Goal: Task Accomplishment & Management: Complete application form

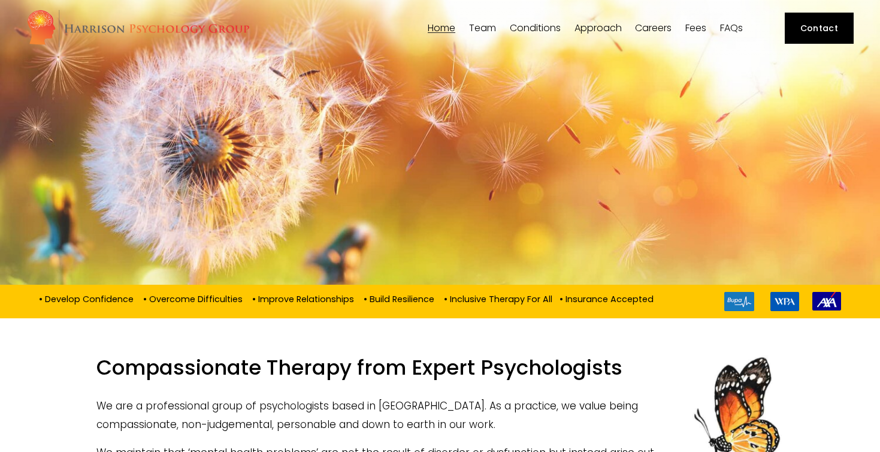
click at [830, 23] on link "Contact" at bounding box center [819, 28] width 69 height 31
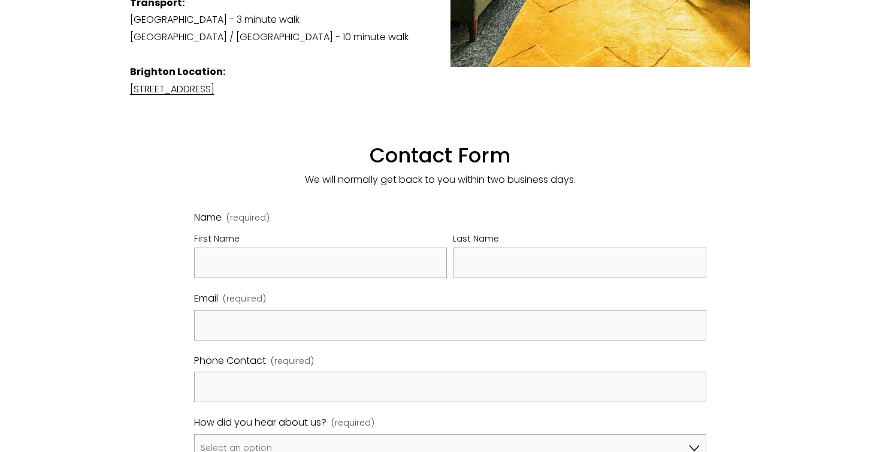
scroll to position [566, 0]
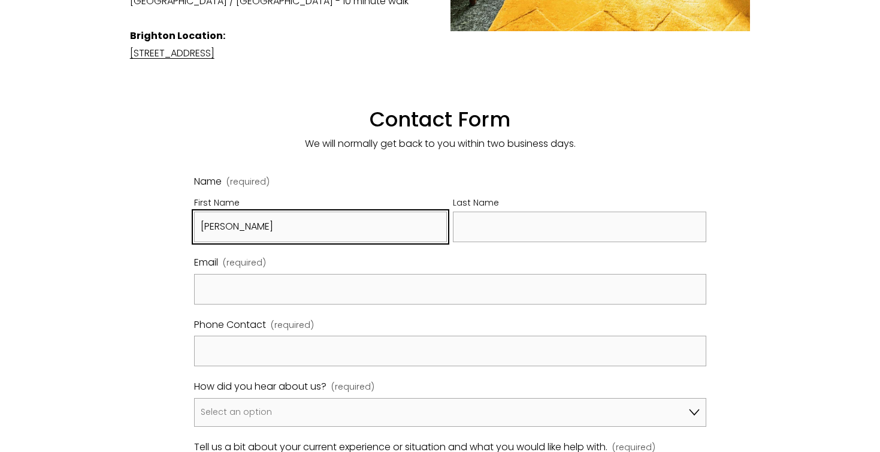
type input "[PERSON_NAME]"
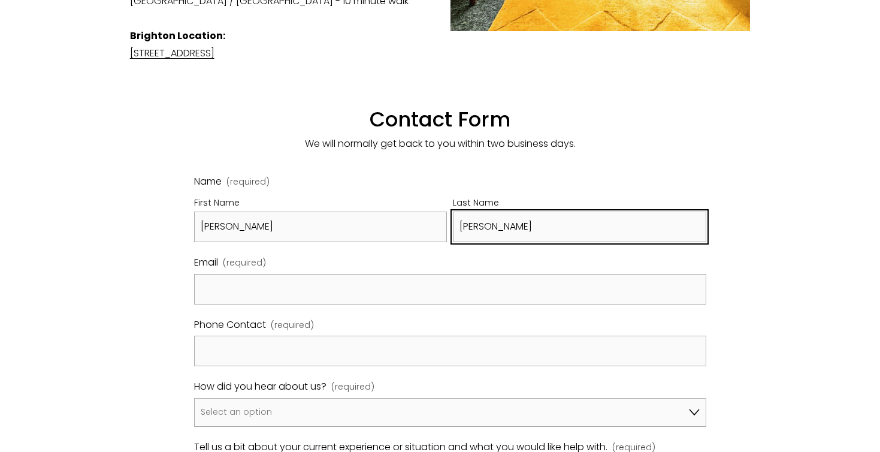
type input "[PERSON_NAME]"
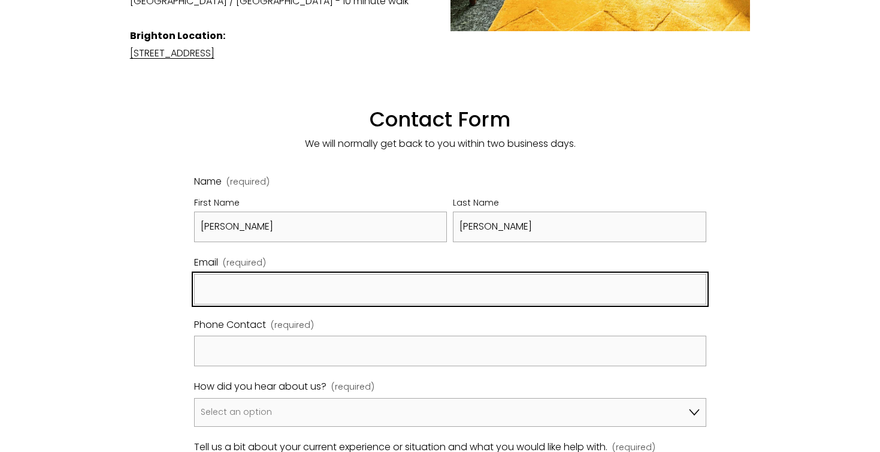
type input "j"
type input "[EMAIL_ADDRESS][DOMAIN_NAME]"
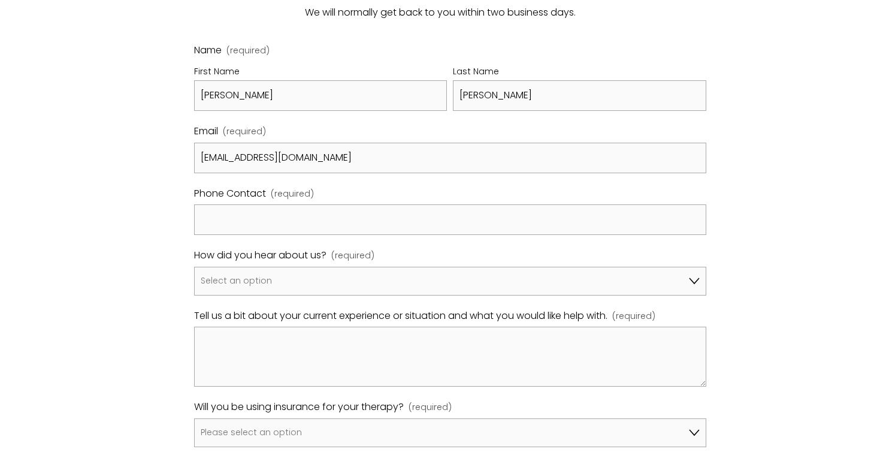
scroll to position [696, 0]
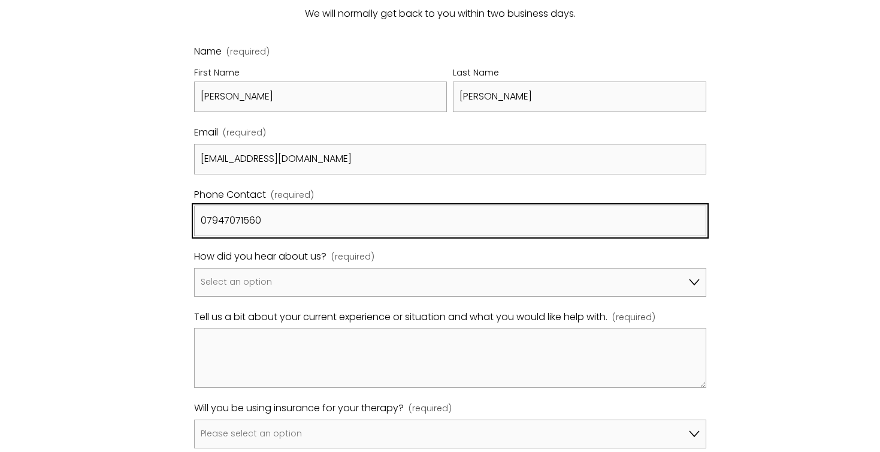
type input "07947071560"
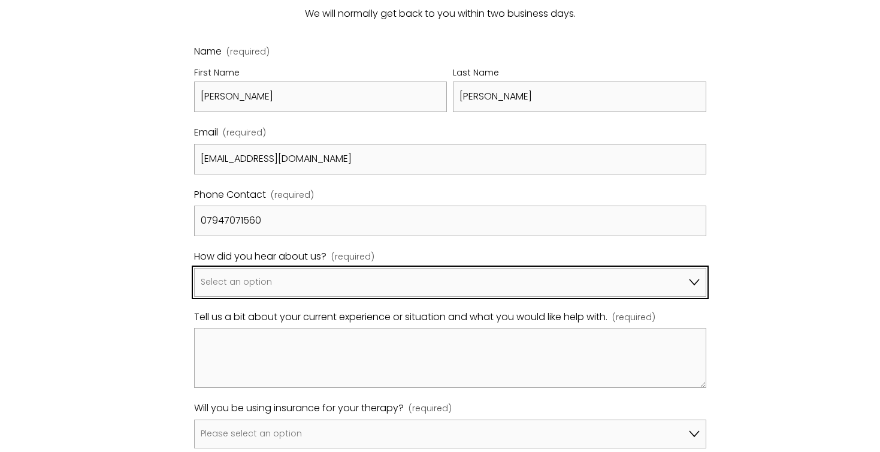
select select "Bupa Website"
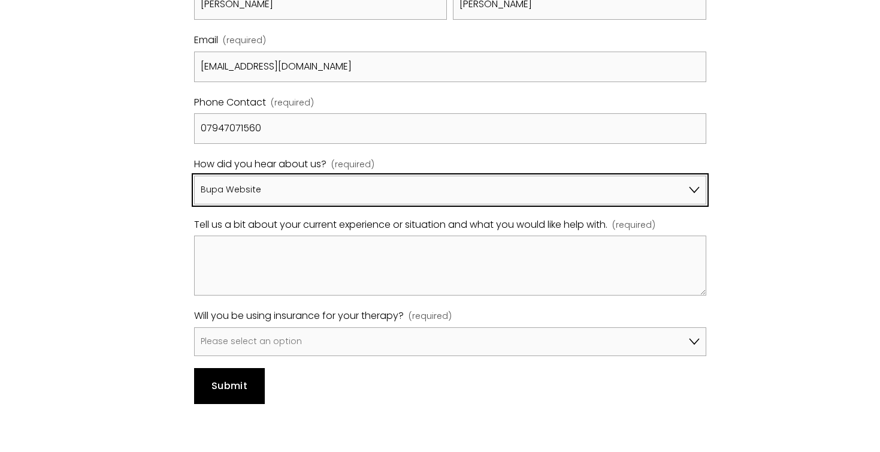
scroll to position [807, 0]
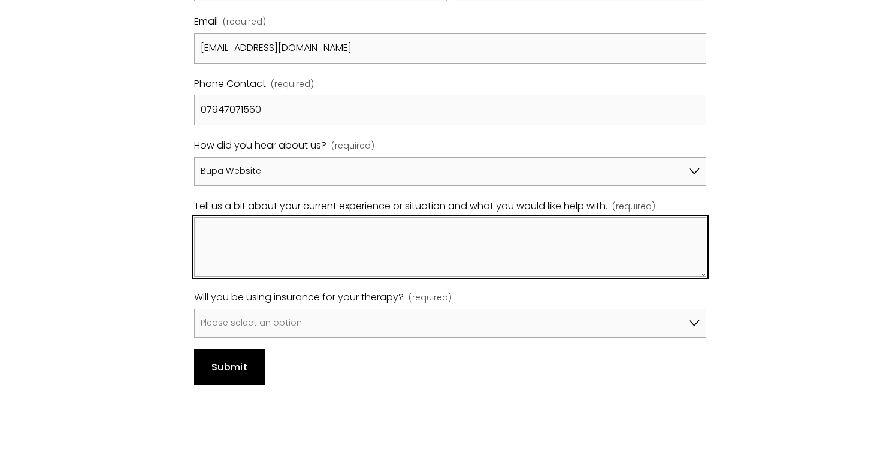
click at [401, 222] on textarea "Tell us a bit about your current experience or situation and what you would lik…" at bounding box center [450, 247] width 513 height 60
paste textarea "I am seeking [MEDICAL_DATA] following a year of traumatic events that culminate…"
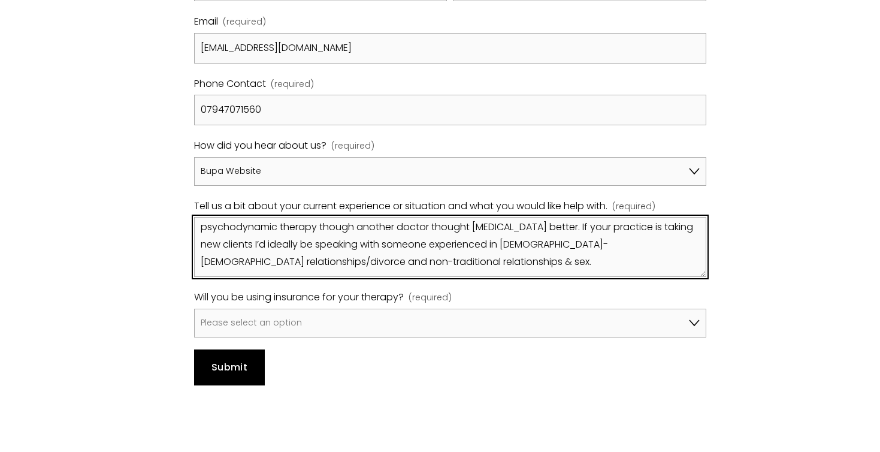
scroll to position [54, 0]
type textarea "I am seeking [MEDICAL_DATA] following a year of traumatic events that culminate…"
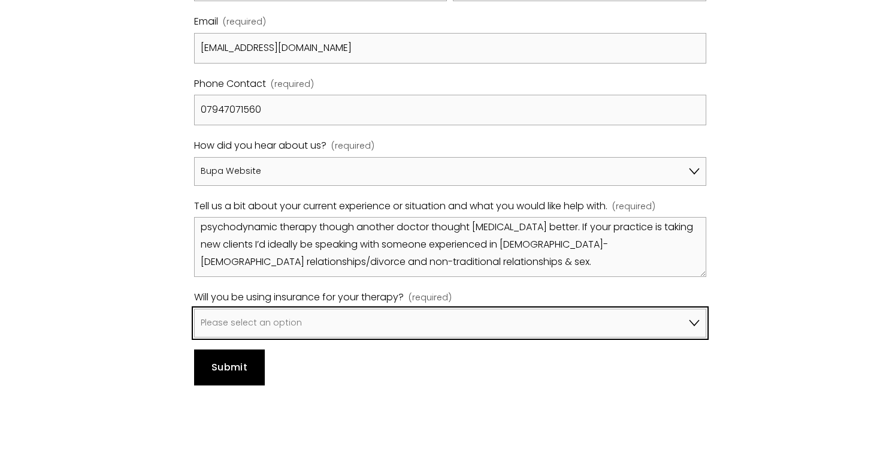
select select "Yes, I will be using Bupa"
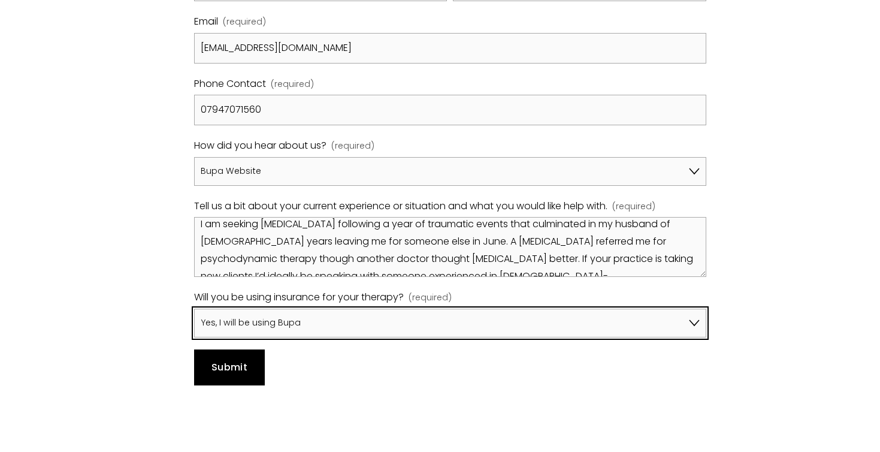
scroll to position [0, 0]
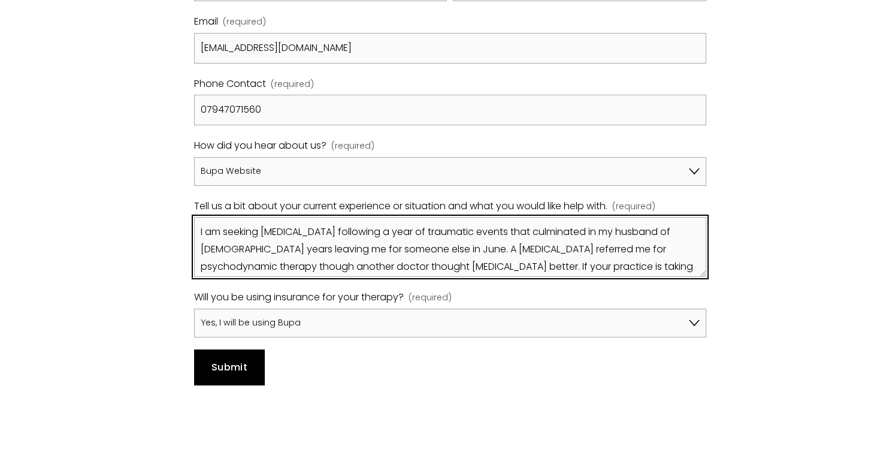
click at [323, 217] on textarea "I am seeking [MEDICAL_DATA] following a year of traumatic events that culminate…" at bounding box center [450, 247] width 513 height 60
type textarea "I am seeking [MEDICAL_DATA] following a year of traumatic events that culminate…"
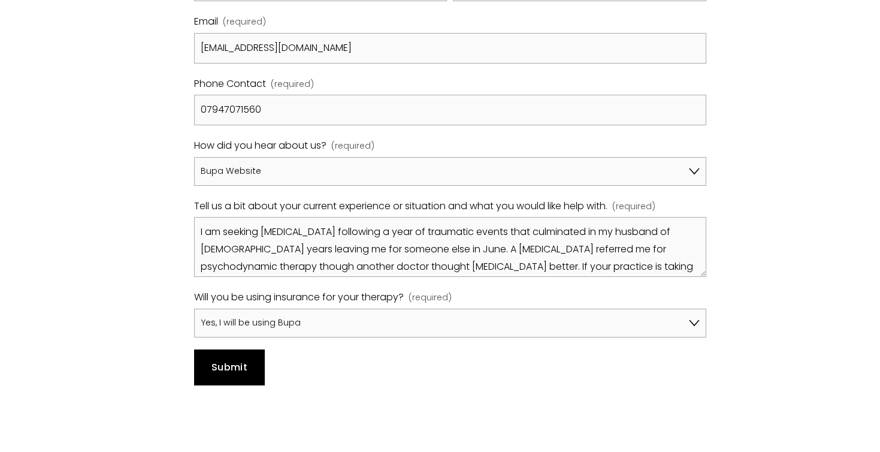
click at [227, 360] on span "Submit" at bounding box center [229, 367] width 36 height 14
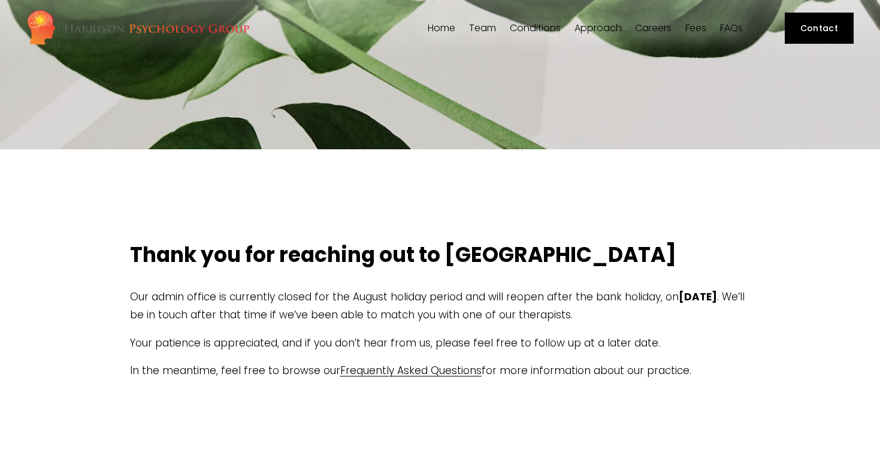
click at [390, 292] on p "Our admin office is currently closed for the August holiday period and will reo…" at bounding box center [440, 306] width 621 height 37
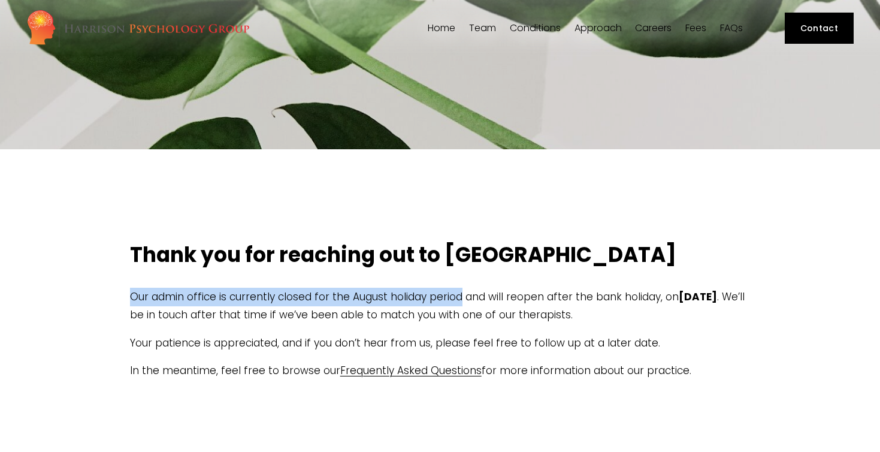
drag, startPoint x: 458, startPoint y: 295, endPoint x: 132, endPoint y: 283, distance: 326.1
click at [132, 283] on div "Thank you for reaching out to us Our admin office is currently closed for the A…" at bounding box center [440, 306] width 621 height 256
copy p "Our admin office is currently closed for the August holiday period"
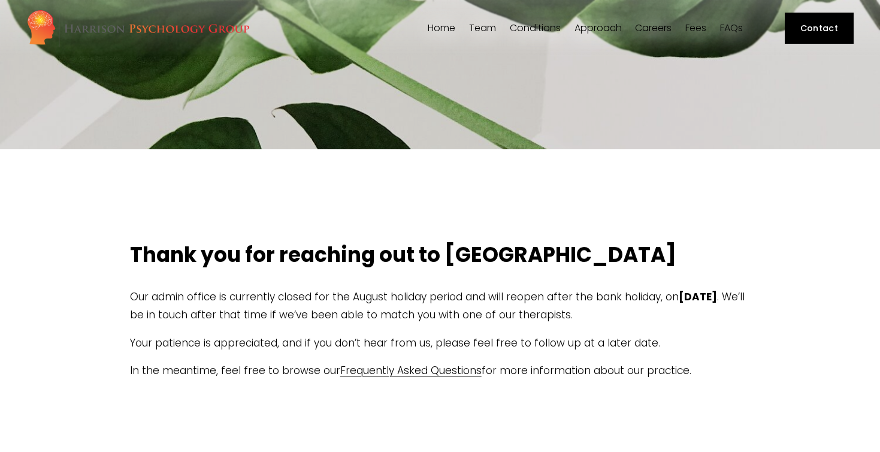
click at [493, 365] on p "In the meantime, feel free to browse our Frequently Asked Questions for more in…" at bounding box center [440, 370] width 621 height 19
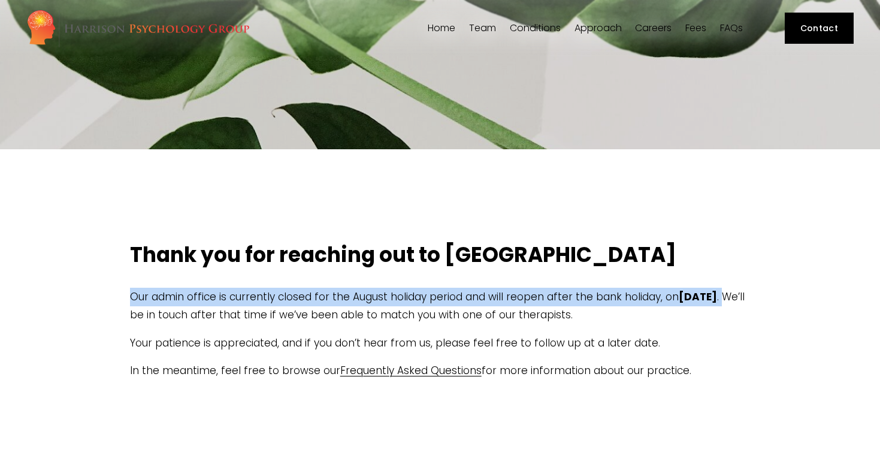
drag, startPoint x: 171, startPoint y: 315, endPoint x: 125, endPoint y: 296, distance: 50.5
click at [125, 296] on div "Thank you for reaching out to us Our admin office is currently closed for the A…" at bounding box center [440, 306] width 641 height 256
copy p "Our admin office is currently closed for the August holiday period and will reo…"
